Goal: Information Seeking & Learning: Learn about a topic

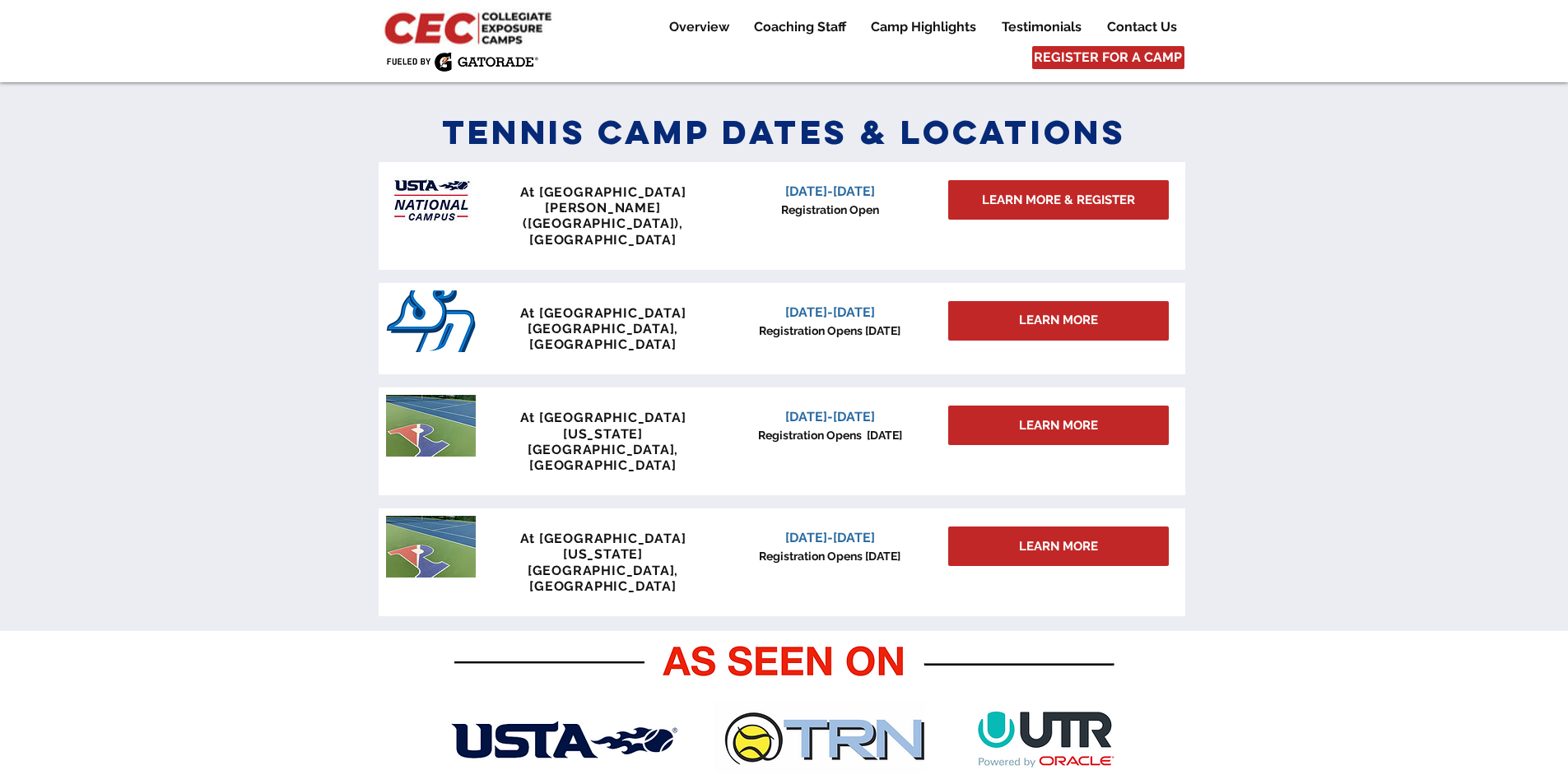
scroll to position [741, 0]
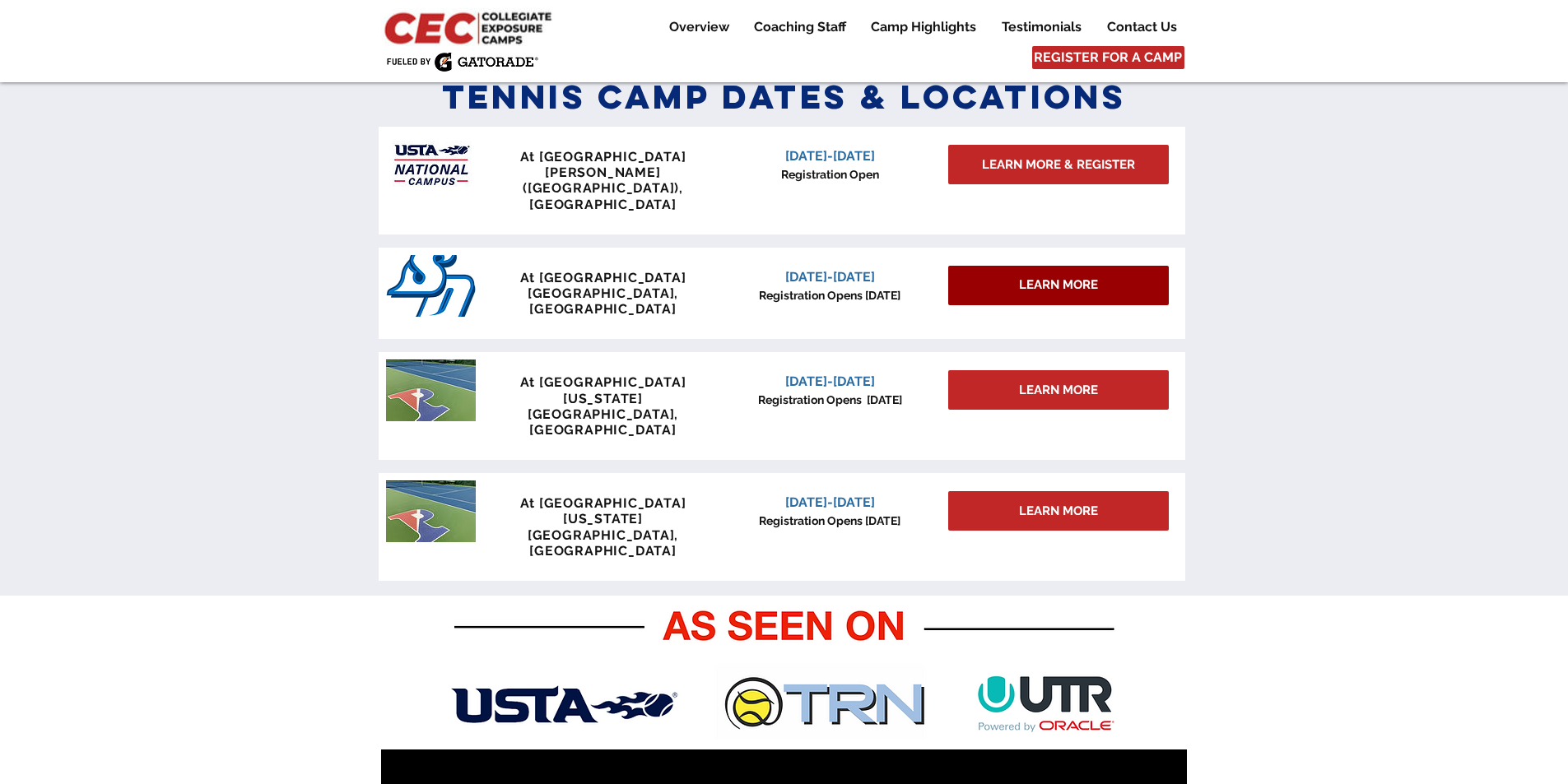
click at [1065, 276] on span "LEARN MORE" at bounding box center [1058, 284] width 79 height 17
click at [1047, 276] on span "LEARN MORE" at bounding box center [1058, 284] width 79 height 17
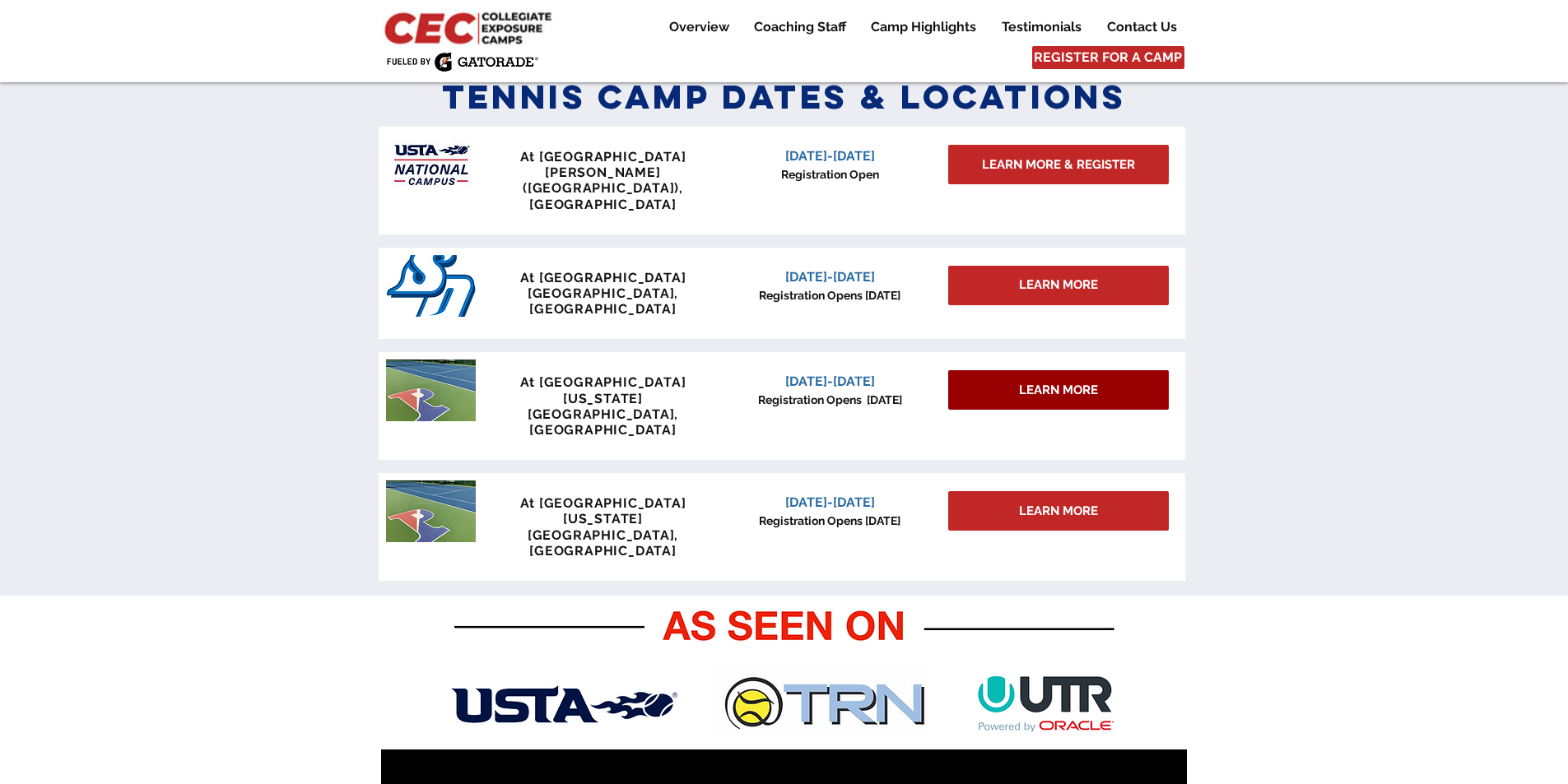
click at [1038, 382] on span "LEARN MORE" at bounding box center [1058, 390] width 79 height 17
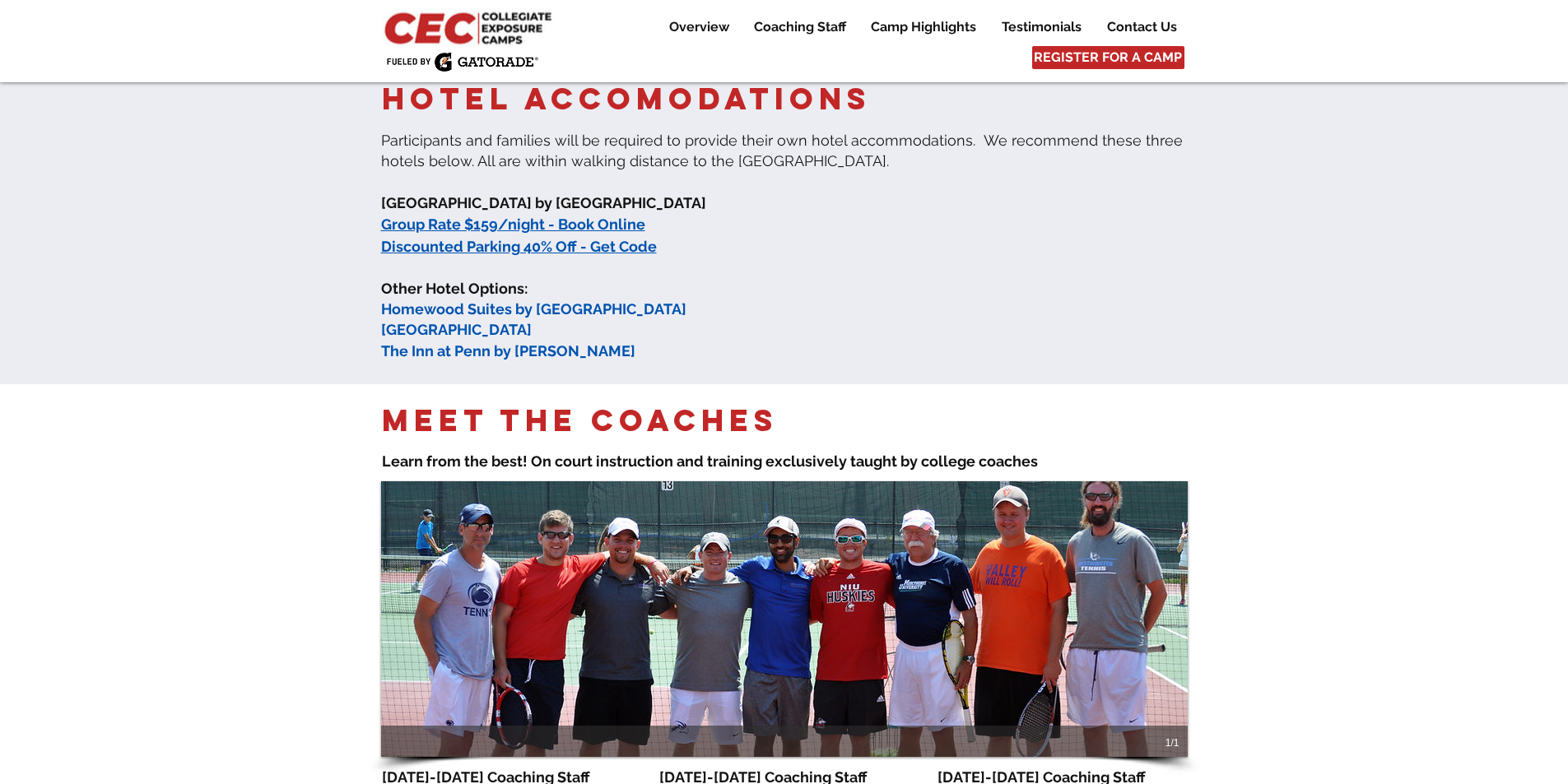
scroll to position [658, 0]
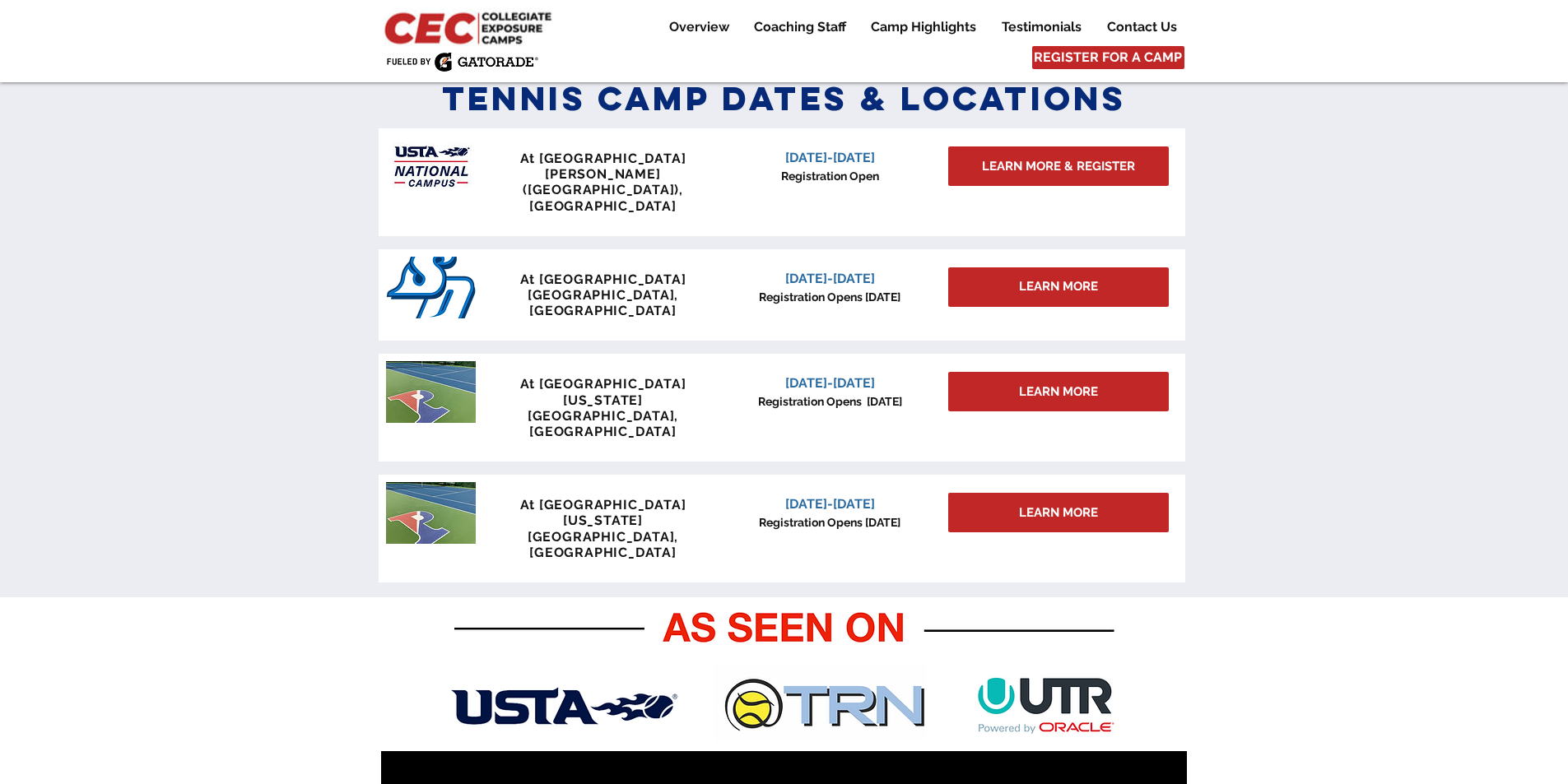
scroll to position [741, 0]
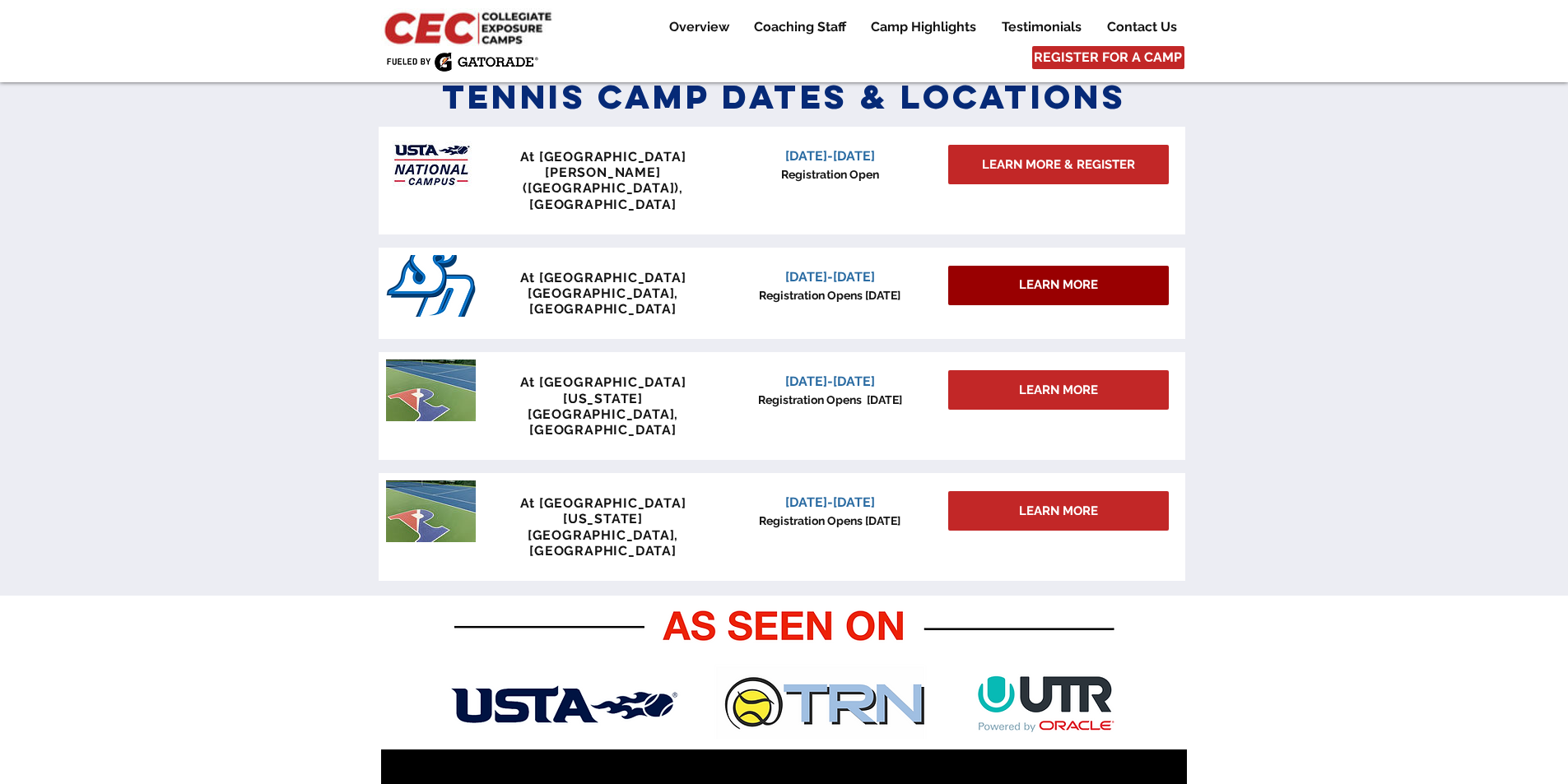
click at [1047, 276] on span "LEARN MORE" at bounding box center [1058, 284] width 79 height 17
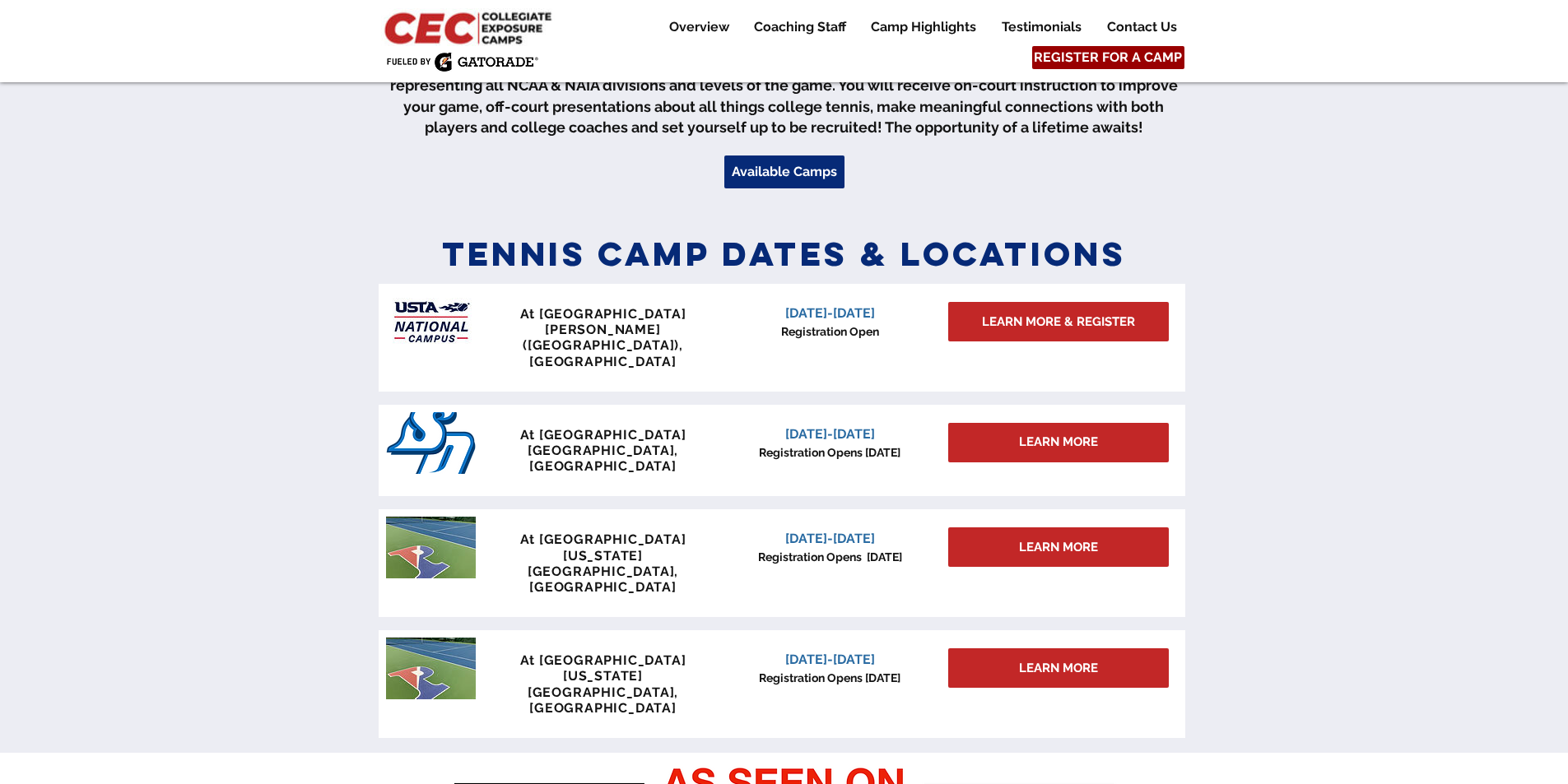
scroll to position [494, 0]
